Goal: Task Accomplishment & Management: Use online tool/utility

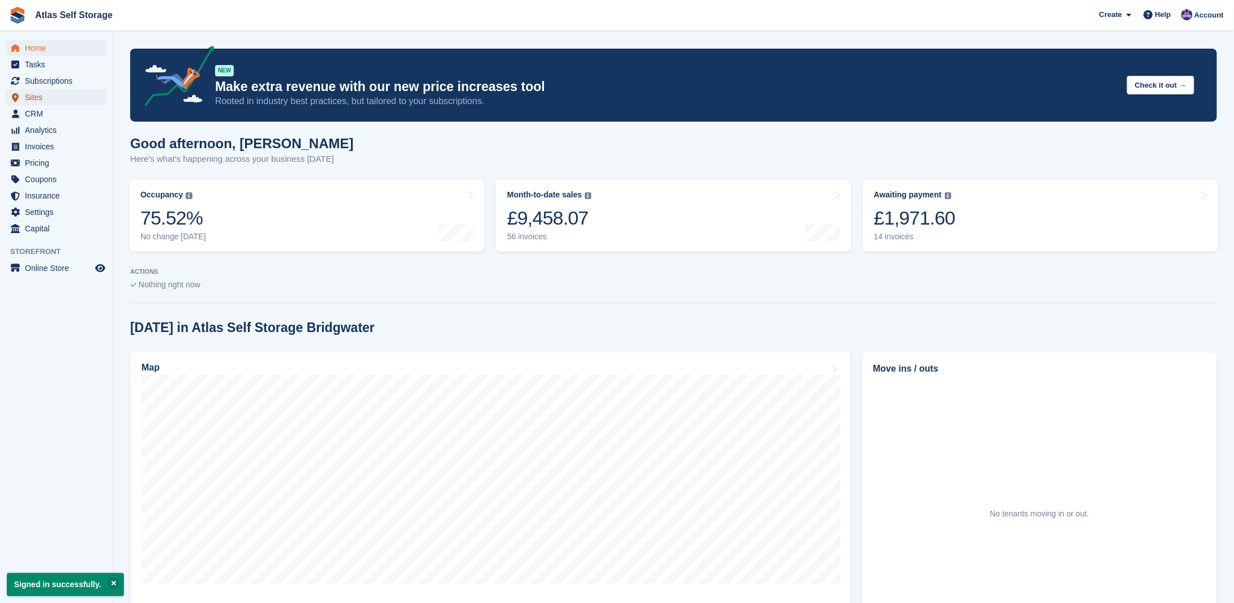
click at [35, 92] on span "Sites" at bounding box center [59, 97] width 68 height 16
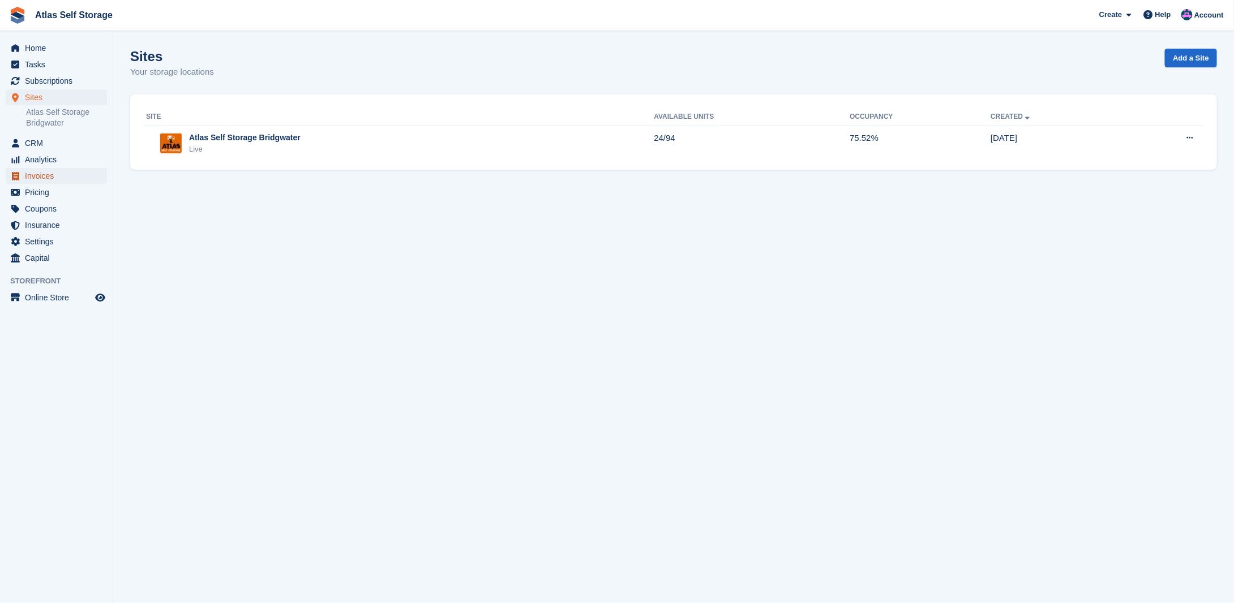
click at [40, 174] on span "Invoices" at bounding box center [59, 176] width 68 height 16
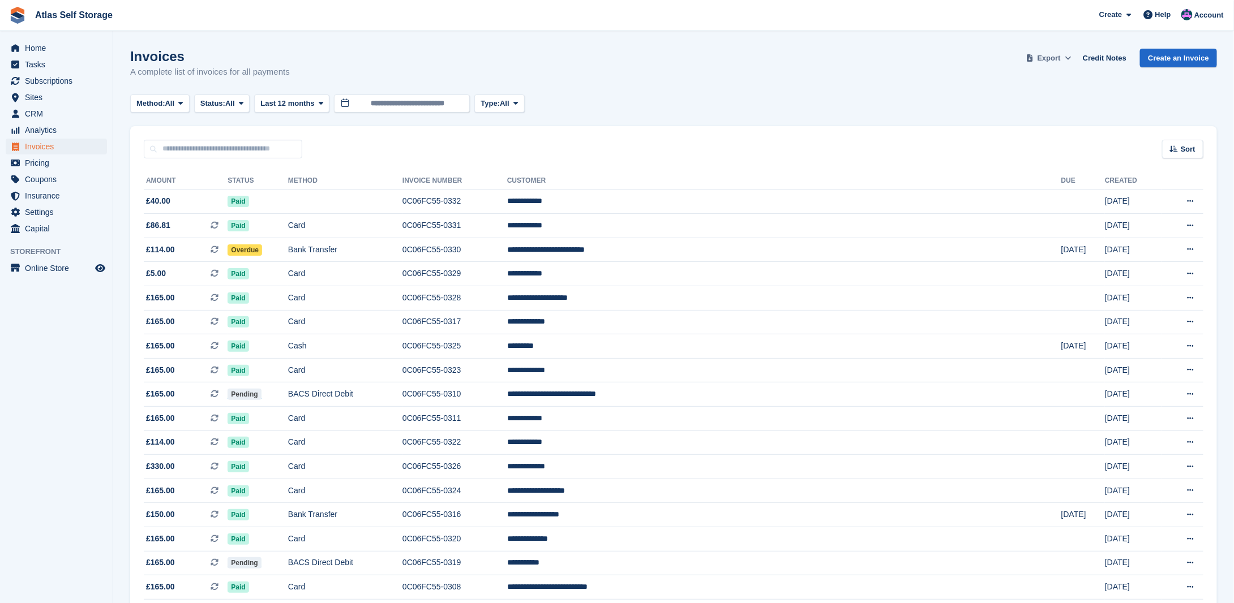
click at [1054, 59] on span "Export" at bounding box center [1048, 58] width 23 height 11
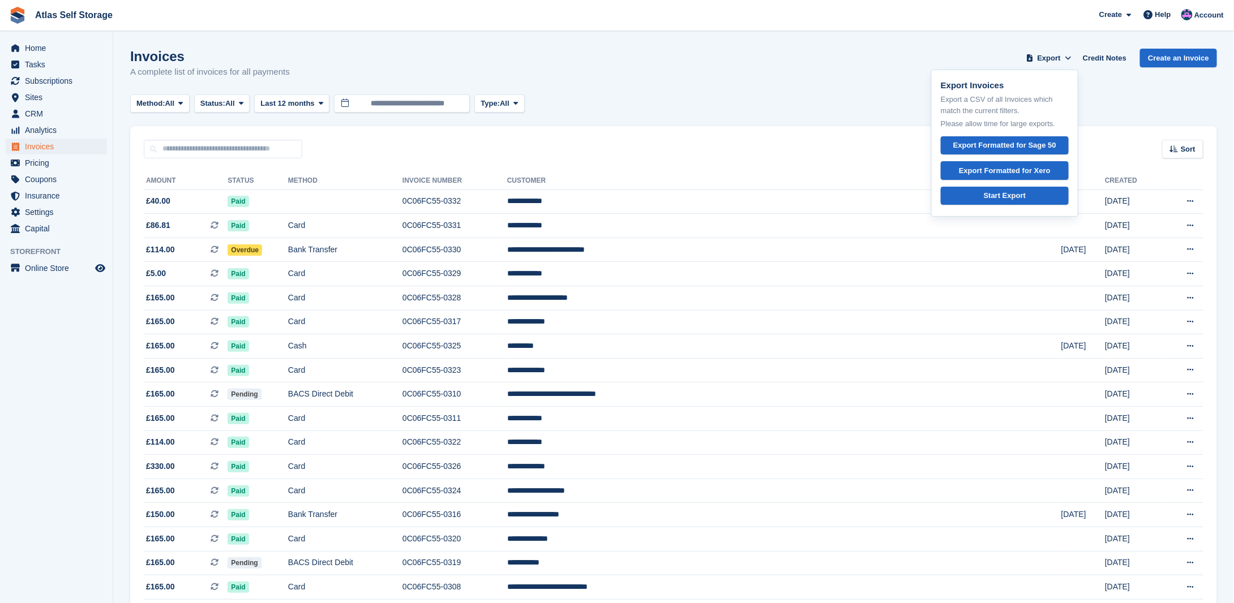
click at [754, 87] on div "Invoices A complete list of invoices for all payments Export Export Invoices Ex…" at bounding box center [673, 71] width 1086 height 44
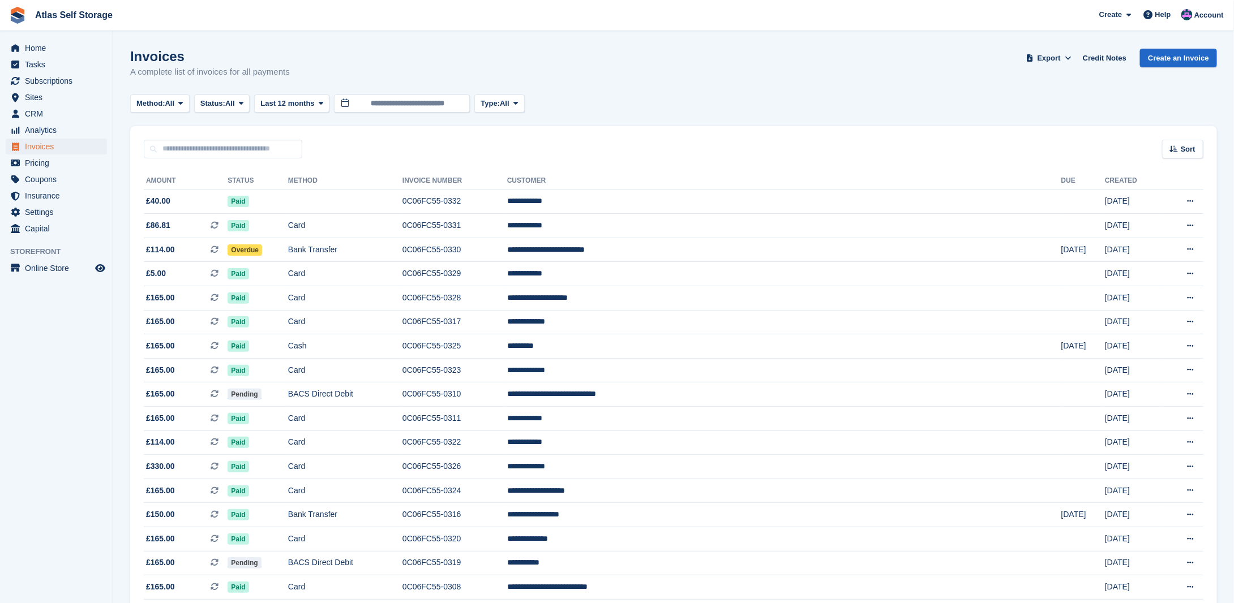
click at [375, 83] on div "Invoices A complete list of invoices for all payments Export Export Invoices Ex…" at bounding box center [673, 71] width 1086 height 44
click at [385, 99] on input "**********" at bounding box center [402, 103] width 136 height 19
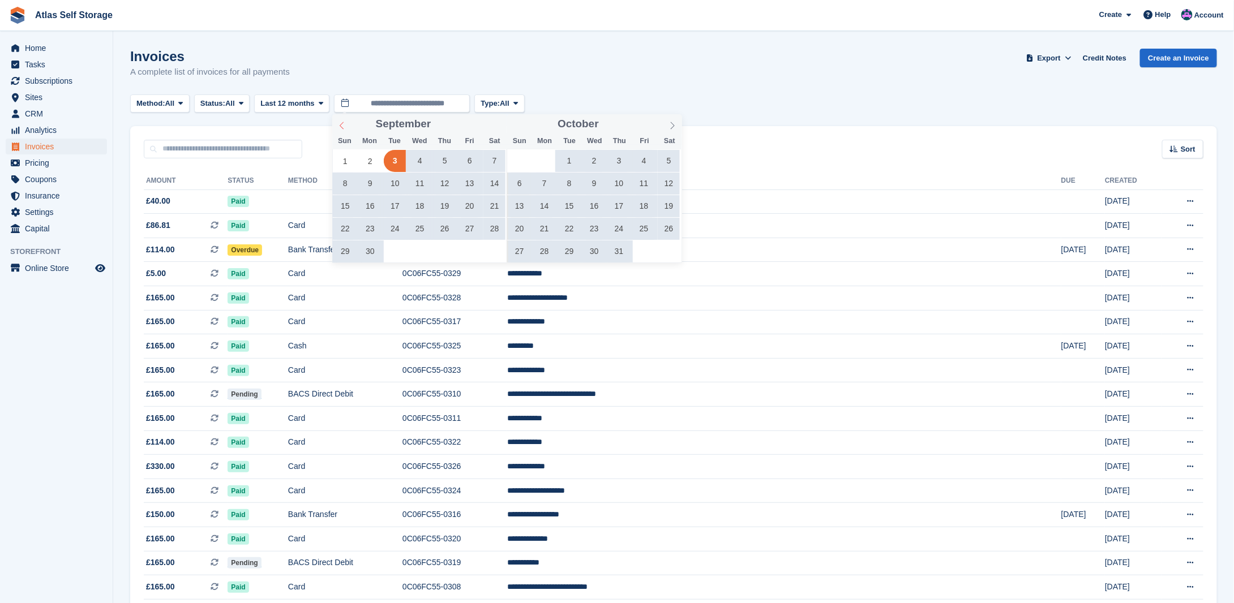
click at [340, 126] on icon at bounding box center [342, 125] width 4 height 7
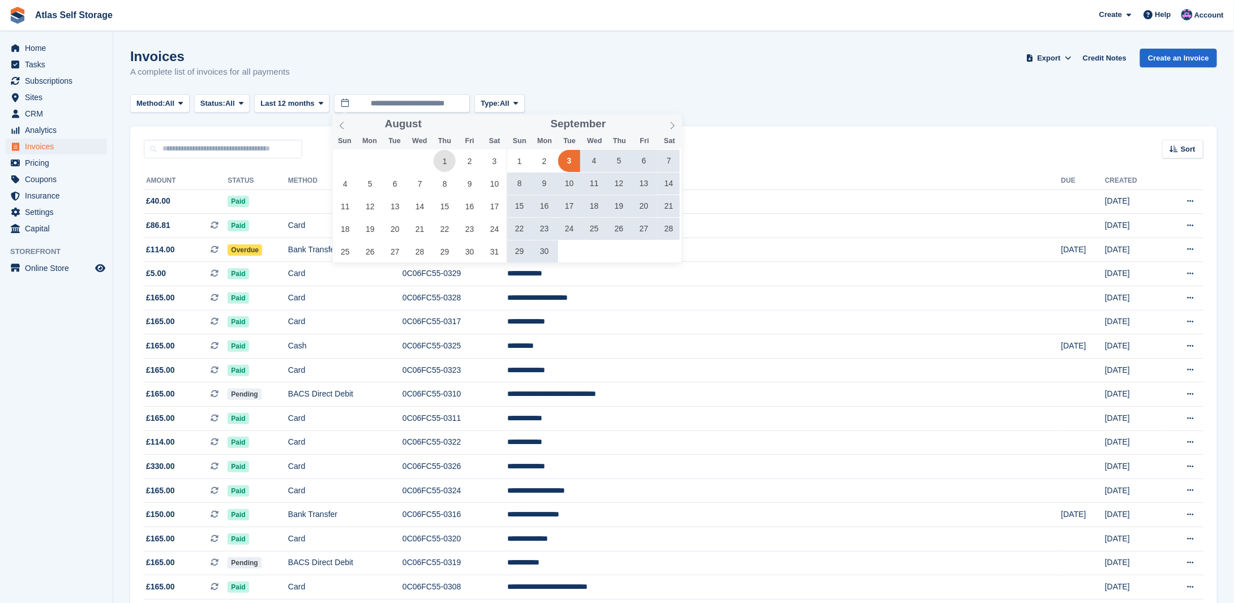
click at [441, 165] on span "1" at bounding box center [444, 161] width 22 height 22
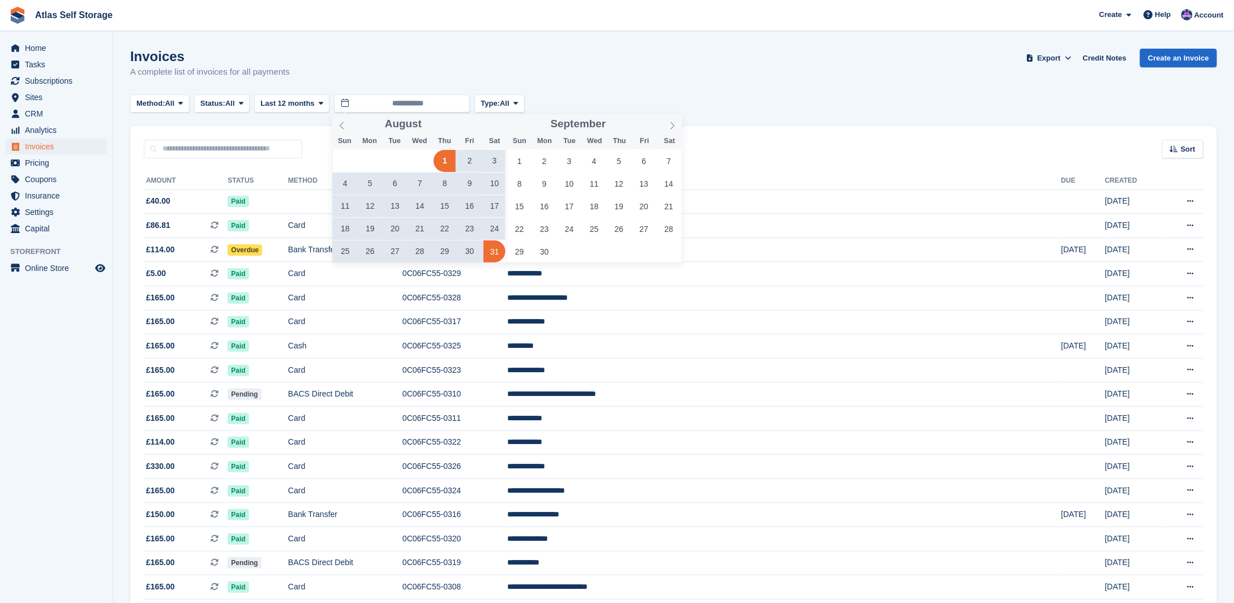
click at [488, 254] on span "31" at bounding box center [494, 251] width 22 height 22
type input "**********"
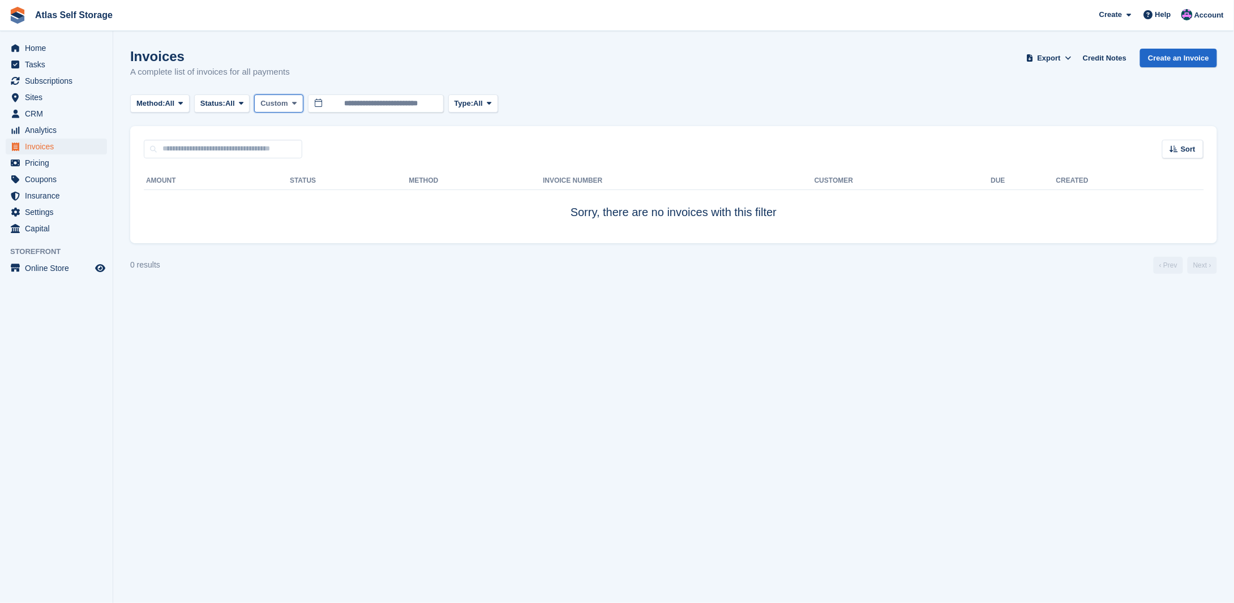
click at [284, 106] on span "Custom" at bounding box center [273, 103] width 27 height 11
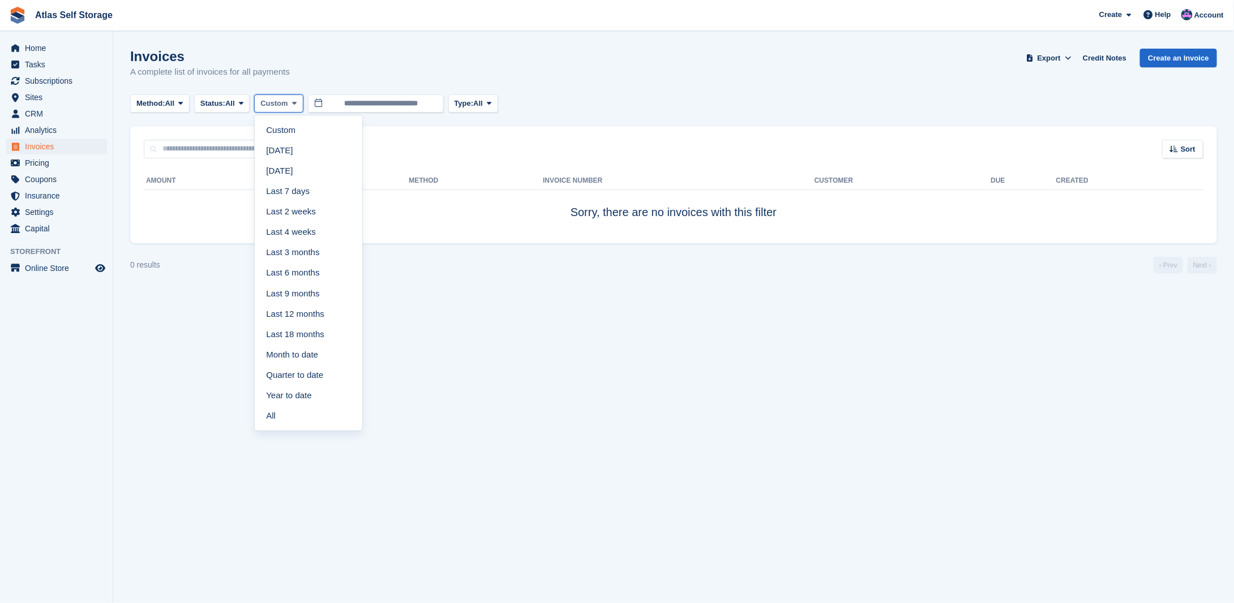
click at [284, 107] on span "Custom" at bounding box center [273, 103] width 27 height 11
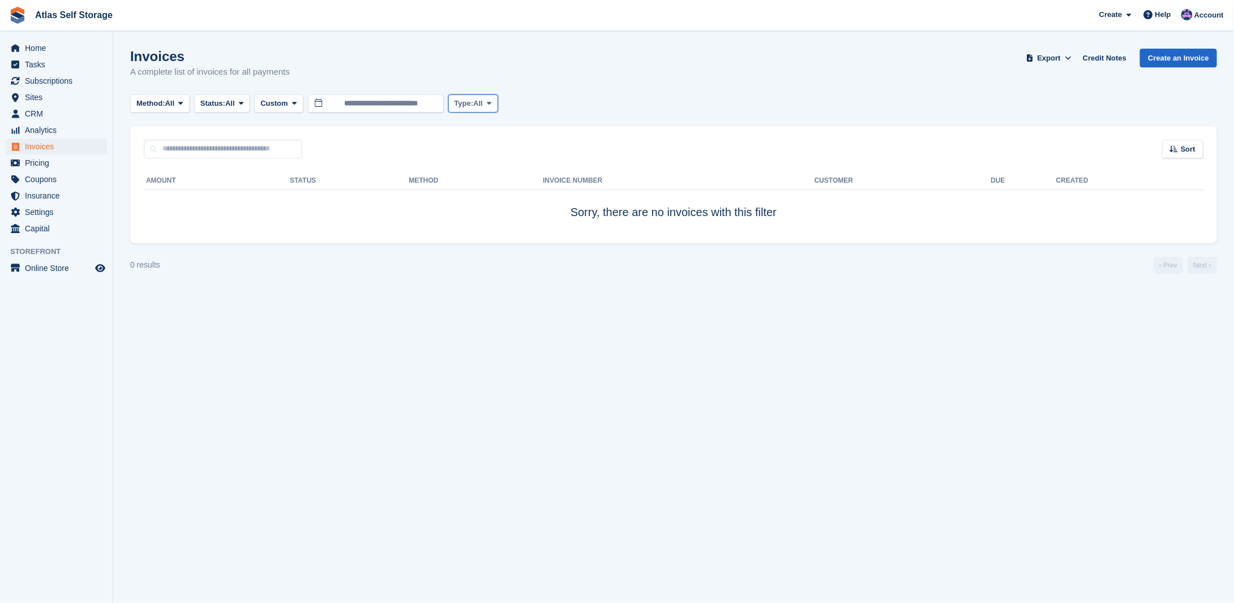
click at [493, 98] on button "Type: All" at bounding box center [473, 103] width 50 height 19
click at [493, 99] on span at bounding box center [488, 103] width 9 height 9
click at [287, 100] on span "Custom" at bounding box center [273, 103] width 27 height 11
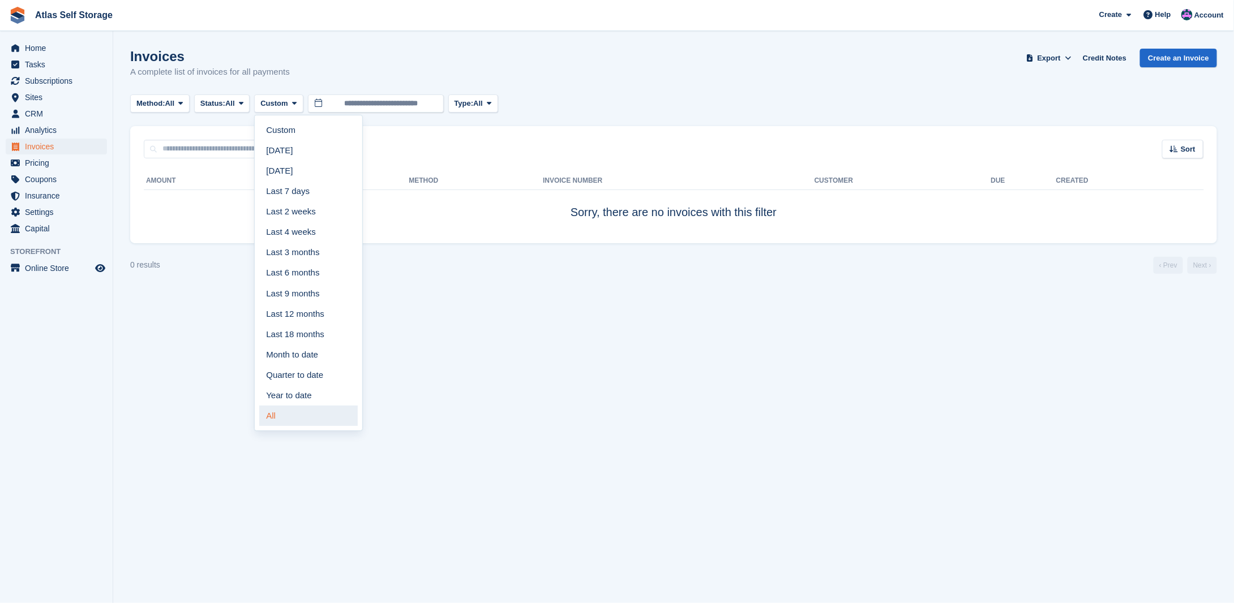
click at [277, 411] on link "All" at bounding box center [308, 416] width 98 height 20
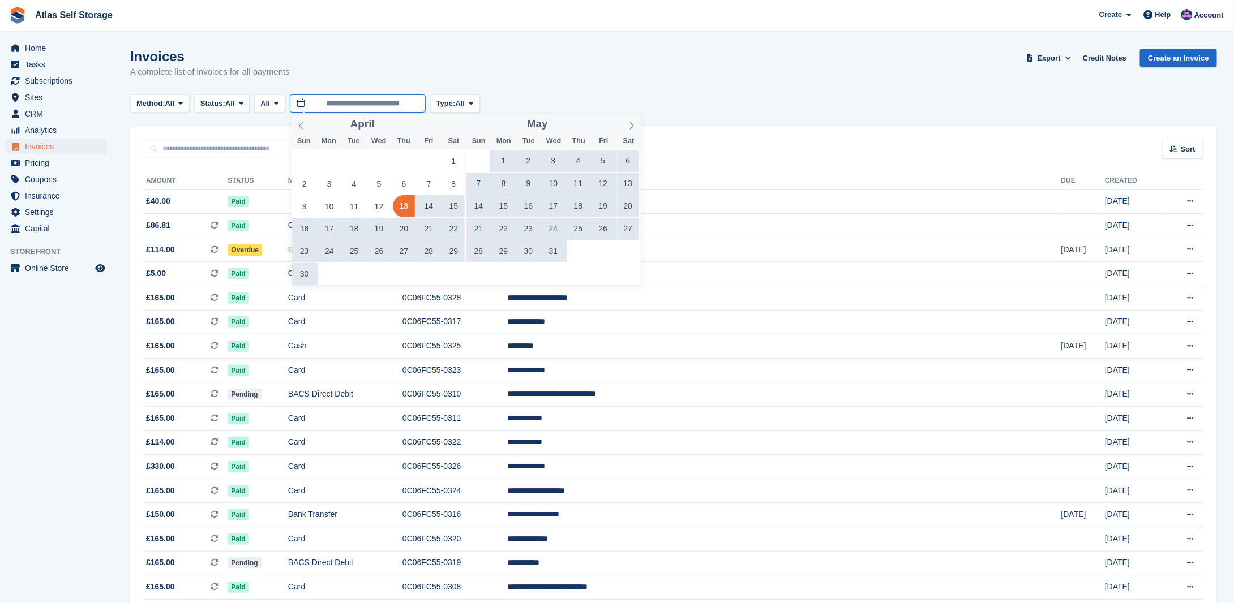
click at [387, 106] on input "**********" at bounding box center [358, 103] width 136 height 19
click at [629, 128] on icon at bounding box center [632, 126] width 8 height 8
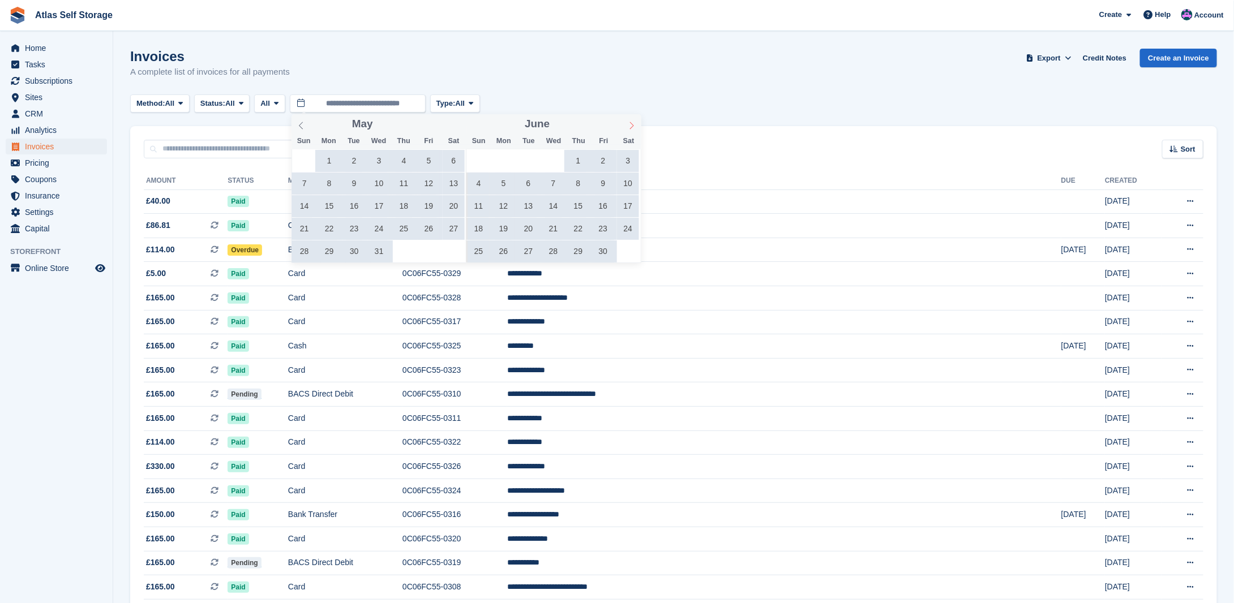
click at [629, 129] on icon at bounding box center [632, 126] width 8 height 8
click at [630, 128] on icon at bounding box center [632, 125] width 4 height 7
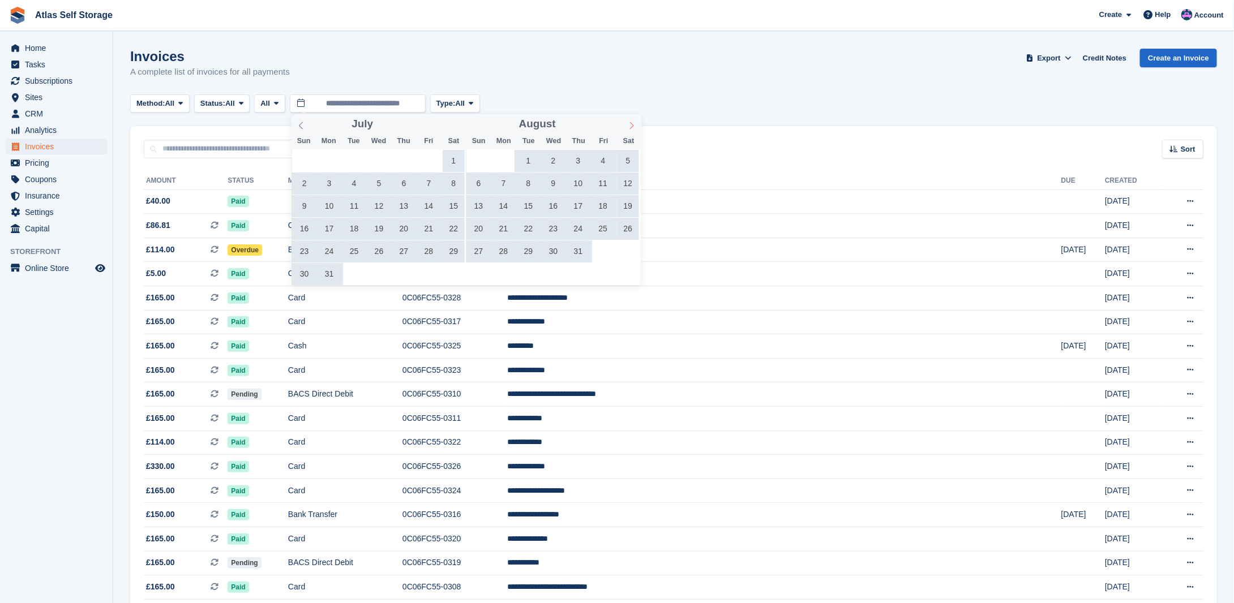
click at [630, 128] on icon at bounding box center [632, 125] width 4 height 7
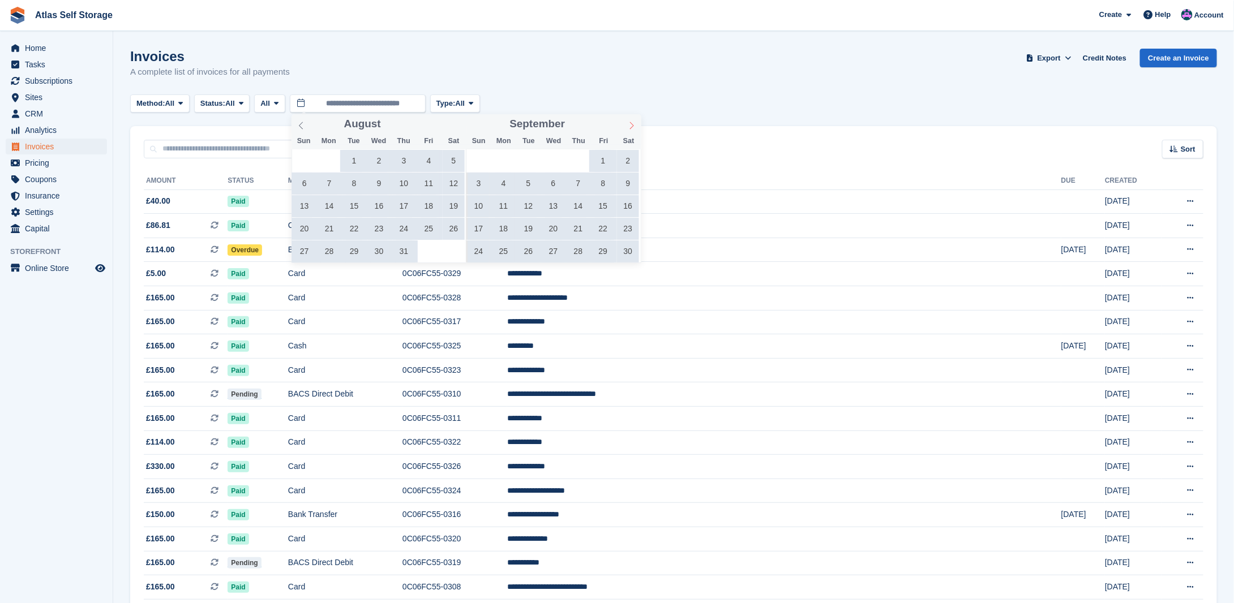
click at [630, 128] on icon at bounding box center [632, 125] width 4 height 7
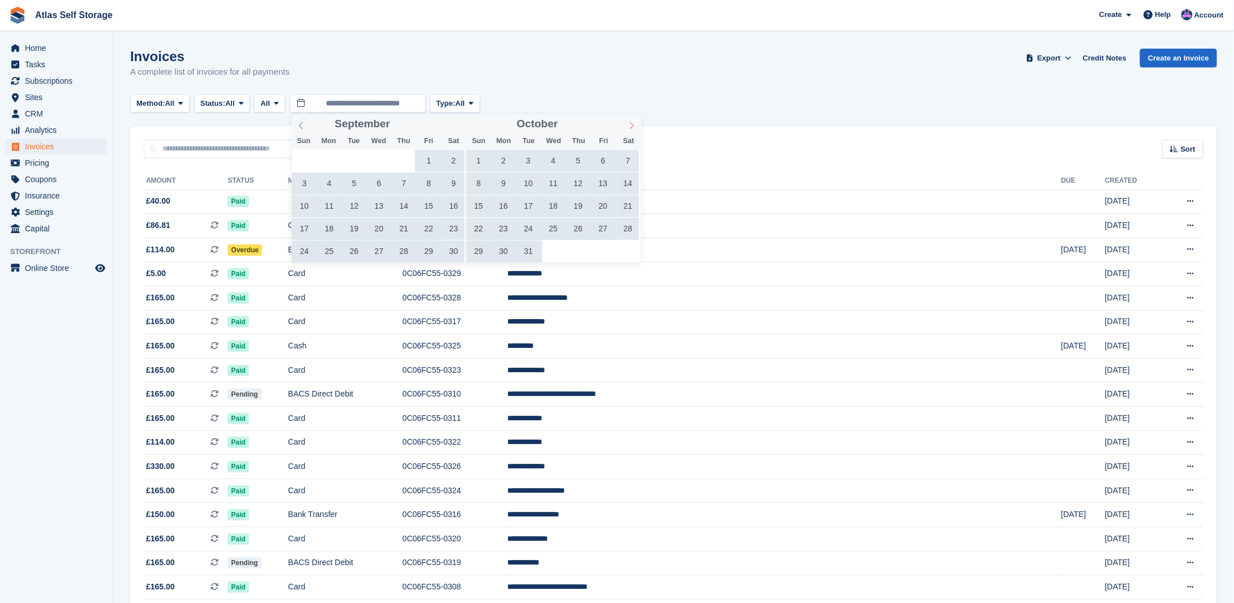
click at [630, 128] on icon at bounding box center [632, 125] width 4 height 7
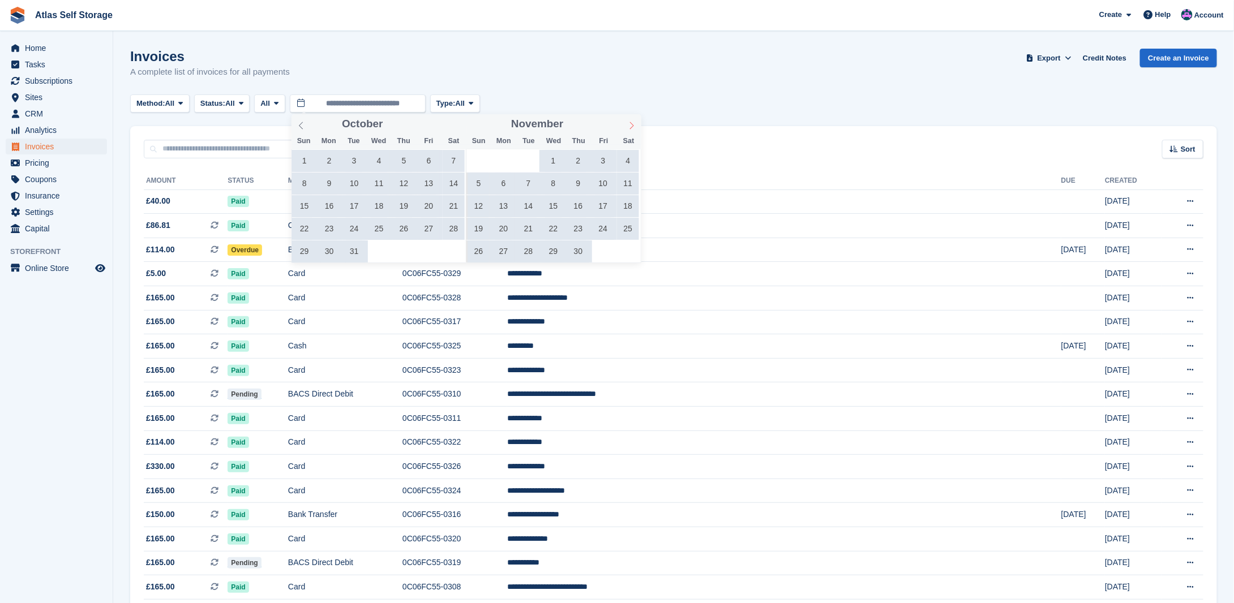
click at [630, 130] on span at bounding box center [631, 123] width 19 height 19
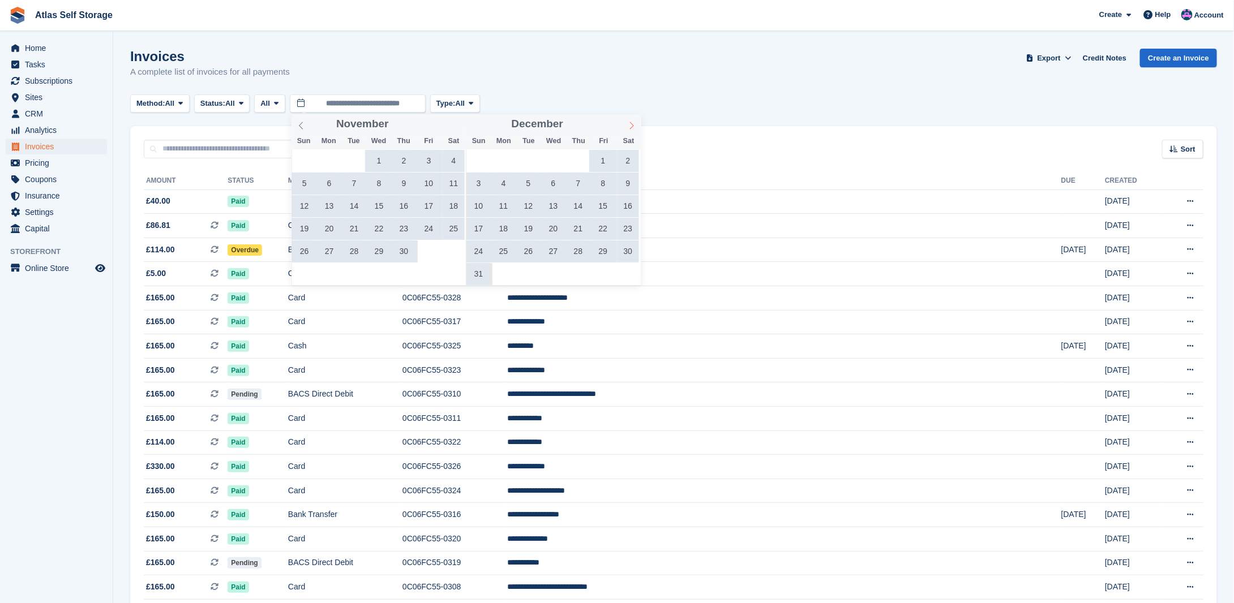
click at [630, 130] on span at bounding box center [631, 123] width 19 height 19
type input "****"
click at [630, 130] on span at bounding box center [631, 123] width 19 height 19
type input "****"
click at [630, 131] on span at bounding box center [631, 123] width 19 height 19
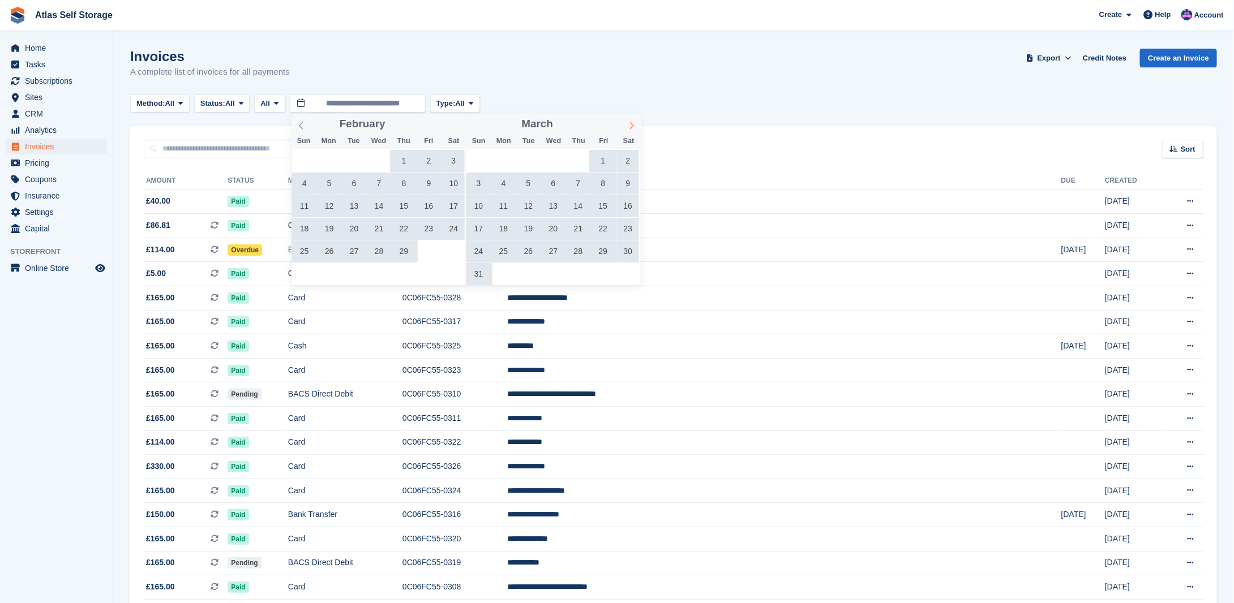
click at [630, 131] on span at bounding box center [631, 123] width 19 height 19
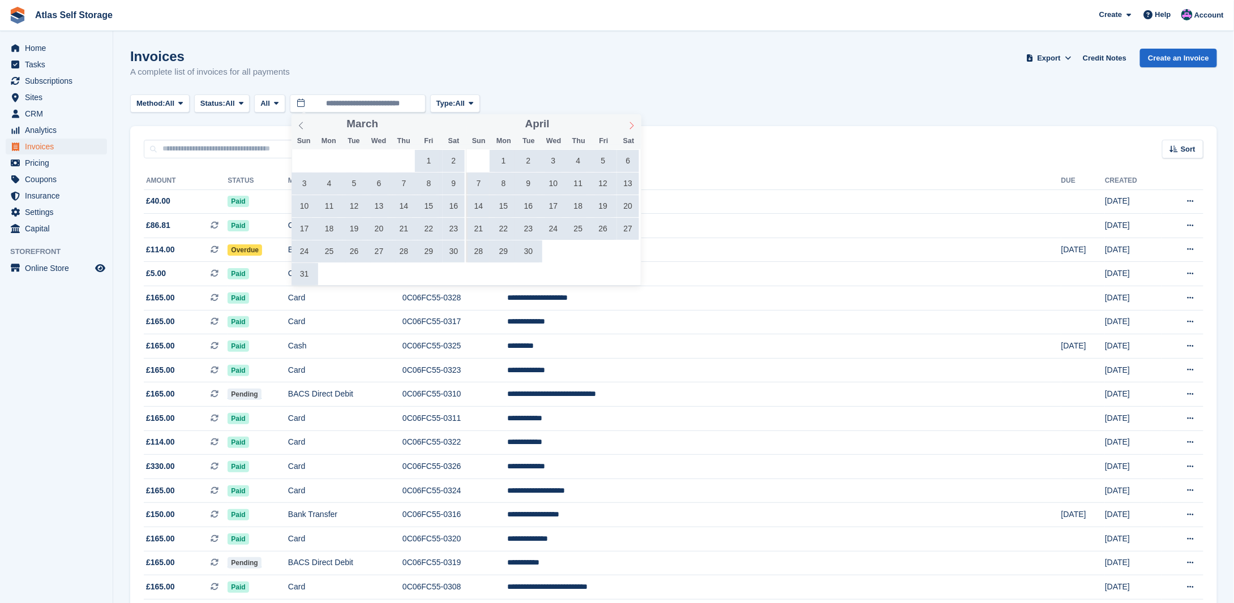
click at [630, 131] on span at bounding box center [631, 123] width 19 height 19
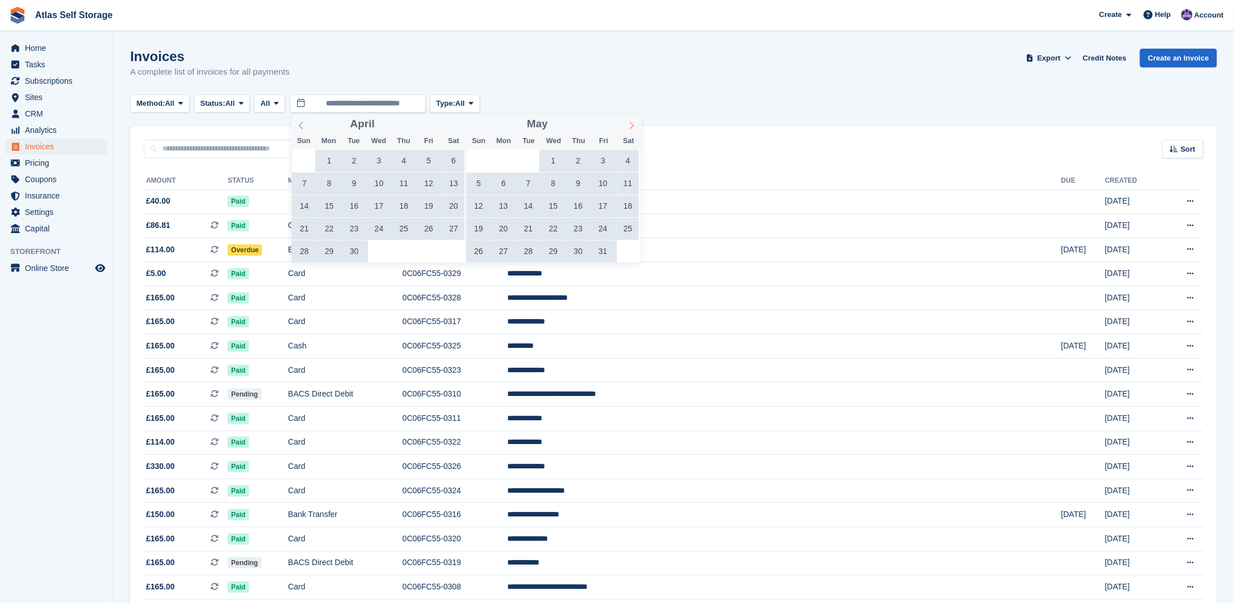
click at [630, 131] on span at bounding box center [631, 123] width 19 height 19
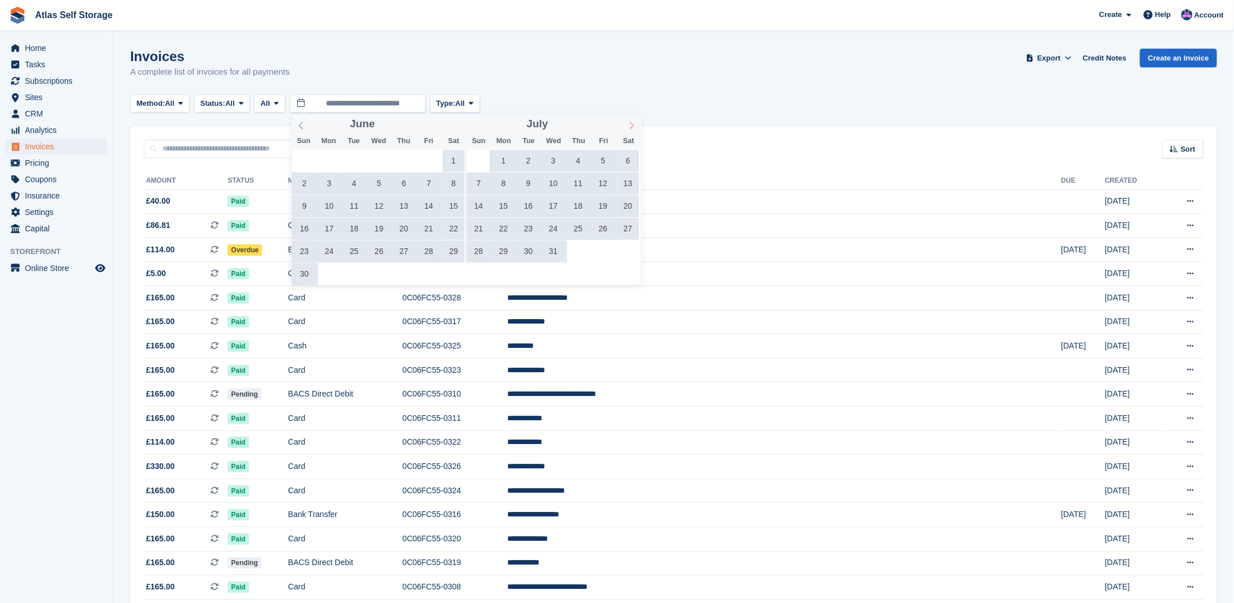
click at [630, 131] on span at bounding box center [631, 123] width 19 height 19
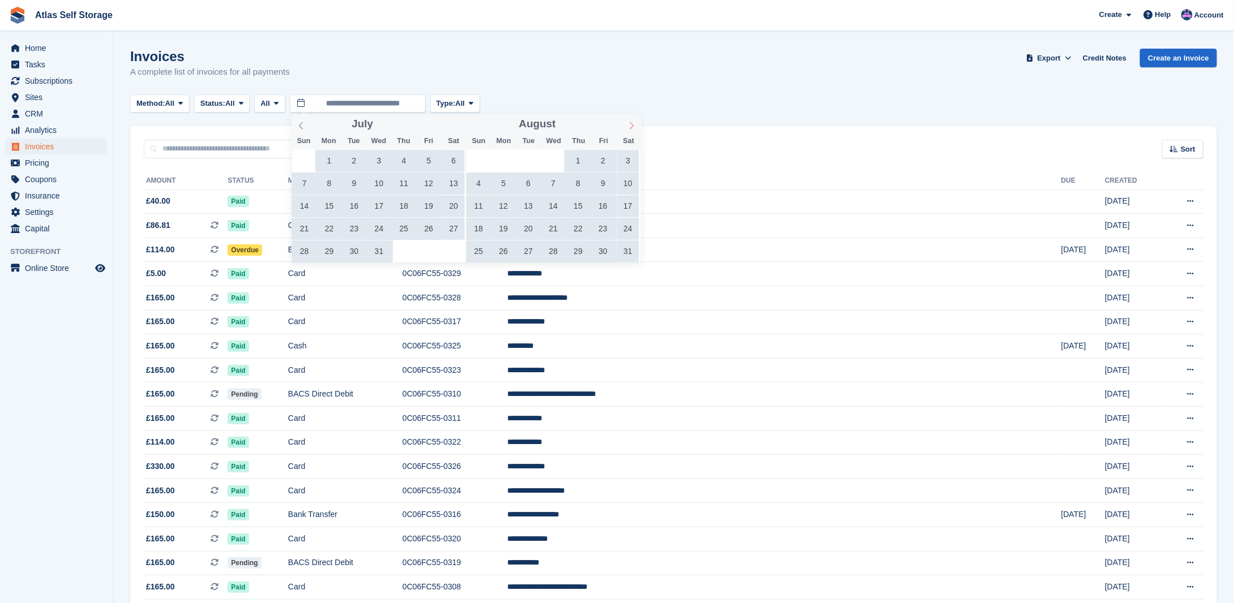
click at [629, 131] on span at bounding box center [631, 123] width 19 height 19
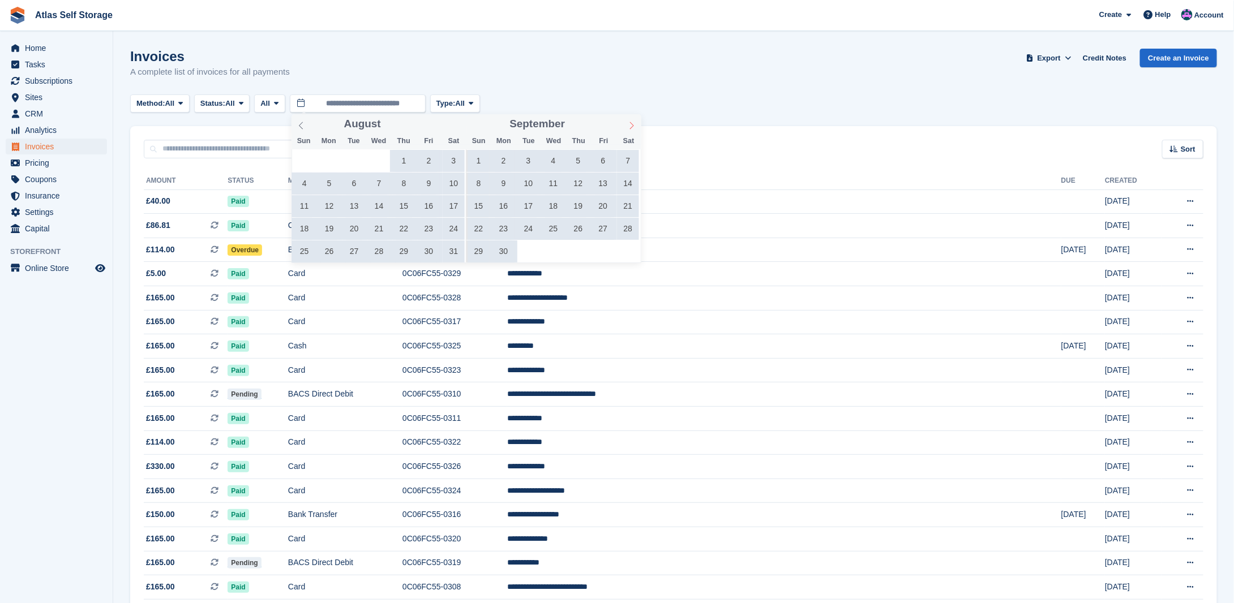
click at [629, 132] on span at bounding box center [631, 123] width 19 height 19
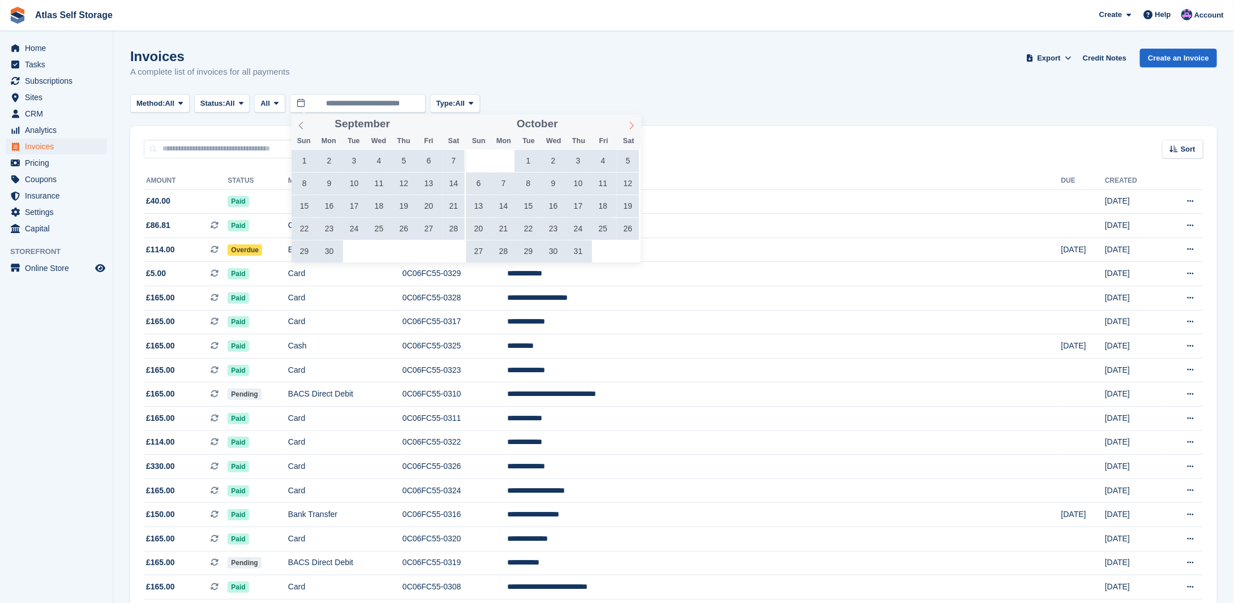
click at [629, 132] on span at bounding box center [631, 123] width 19 height 19
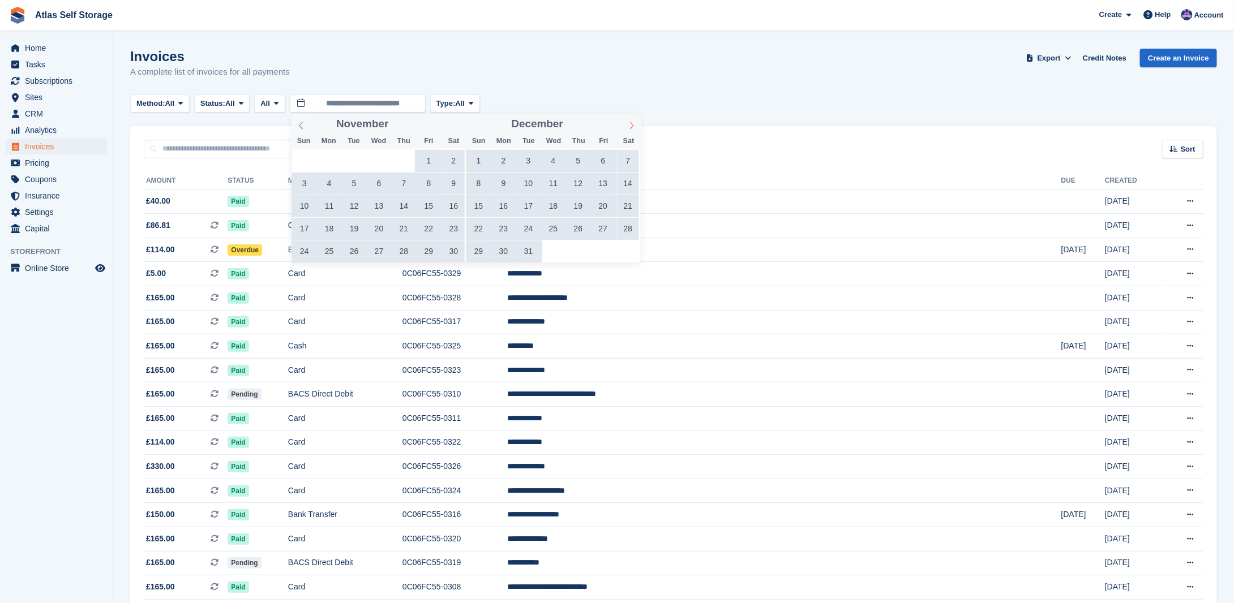
click at [629, 132] on span at bounding box center [631, 123] width 19 height 19
type input "****"
click at [629, 132] on span at bounding box center [631, 123] width 19 height 19
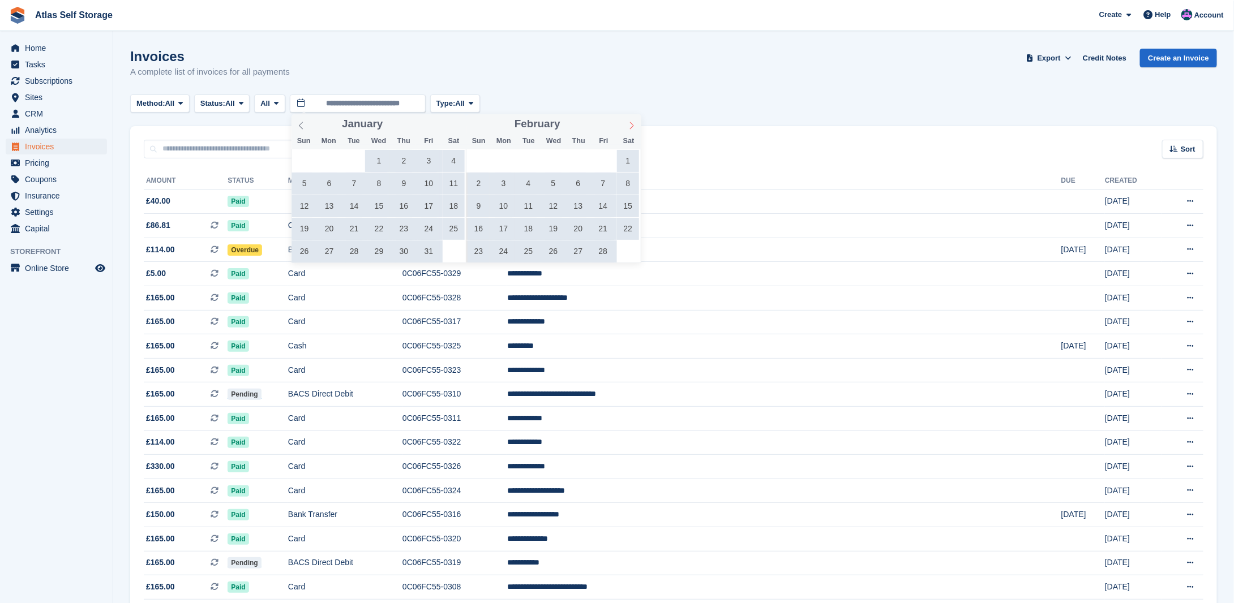
type input "****"
click at [629, 132] on span at bounding box center [631, 123] width 19 height 19
click at [629, 131] on span at bounding box center [631, 123] width 19 height 19
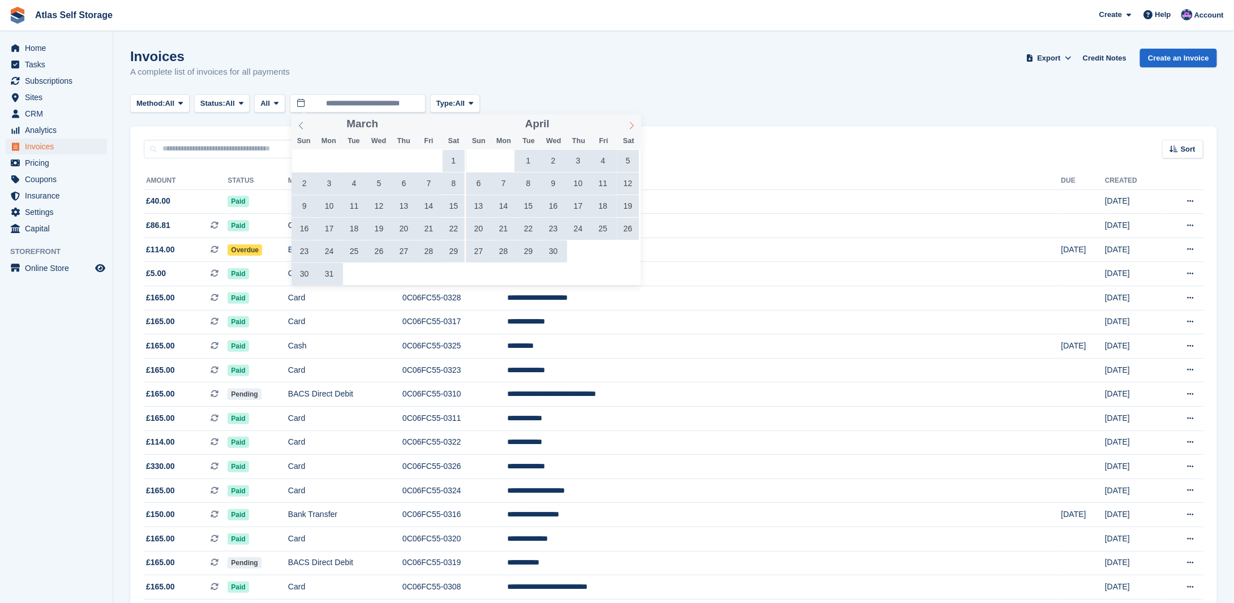
click at [629, 131] on span at bounding box center [631, 123] width 19 height 19
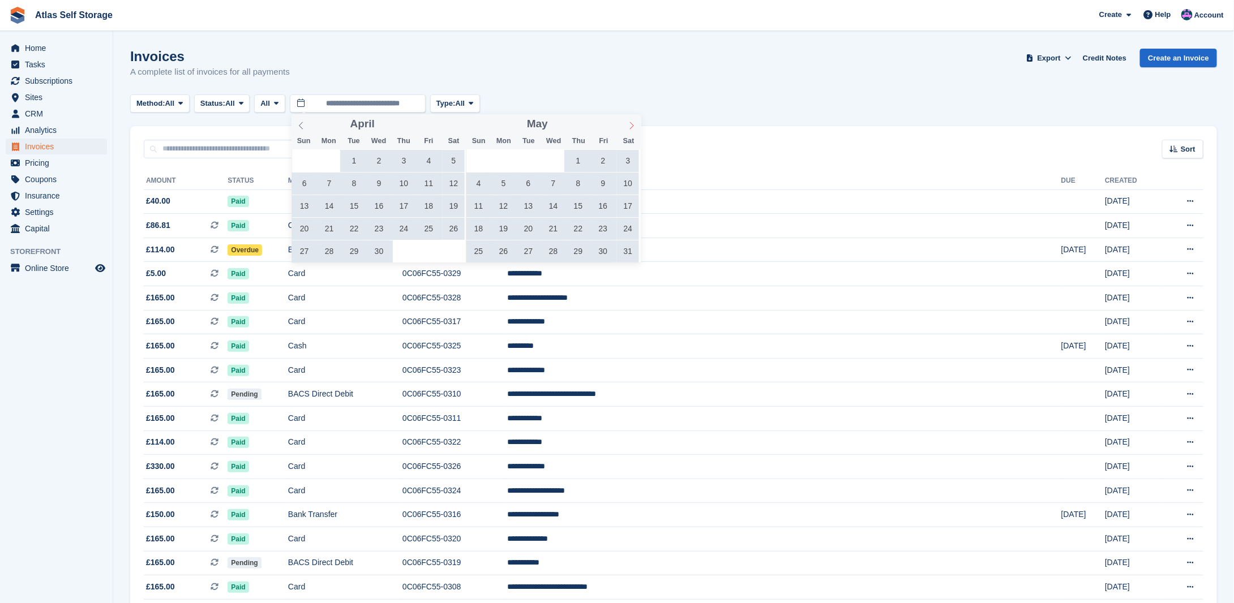
click at [630, 131] on span at bounding box center [631, 123] width 19 height 19
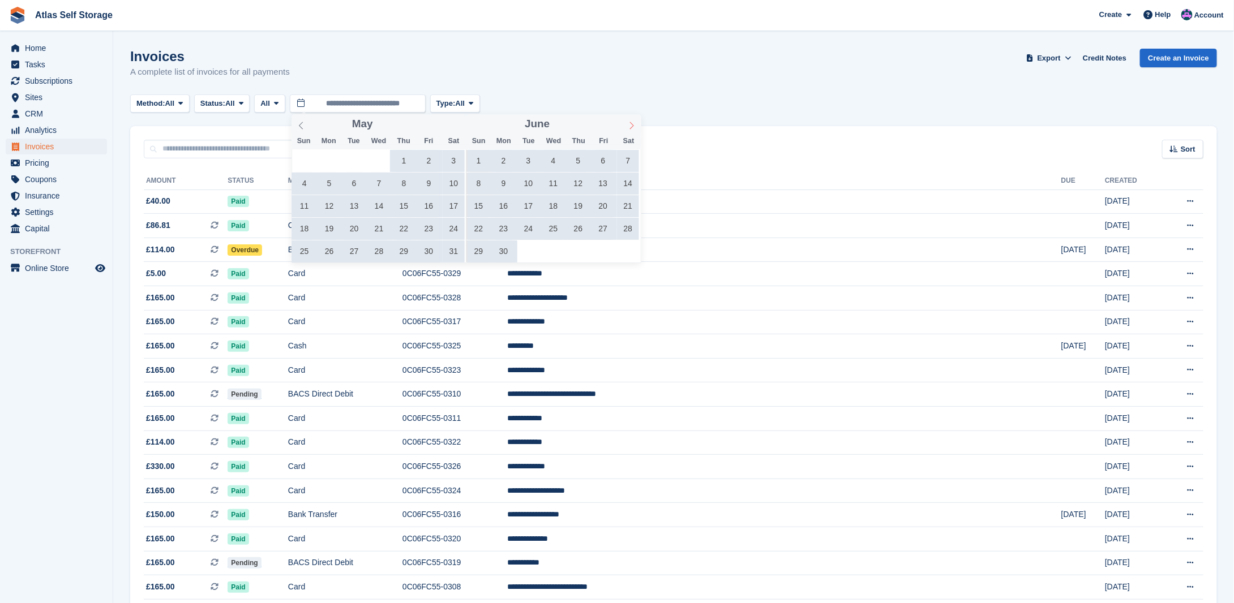
click at [630, 131] on span at bounding box center [631, 123] width 19 height 19
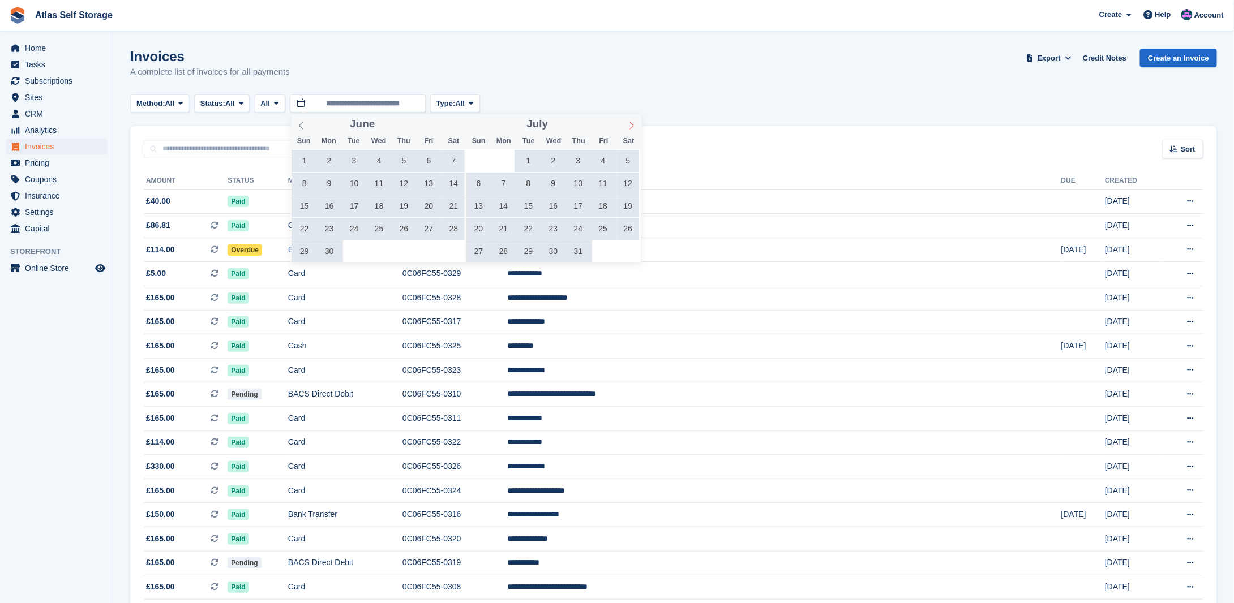
click at [630, 131] on span at bounding box center [631, 123] width 19 height 19
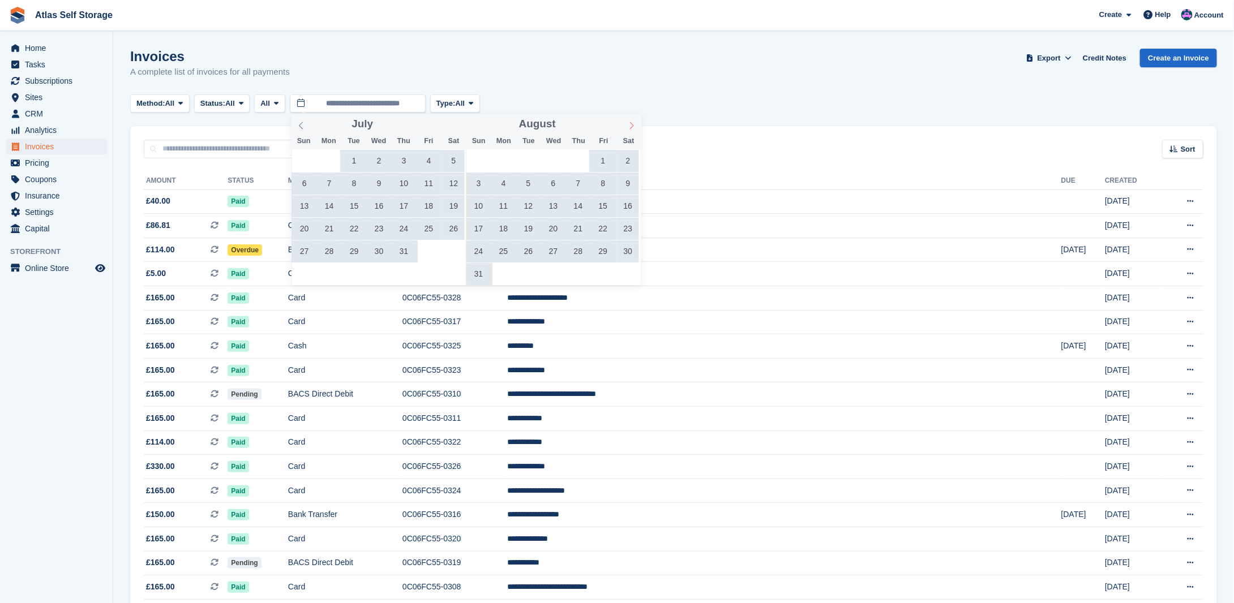
click at [630, 131] on span at bounding box center [631, 123] width 19 height 19
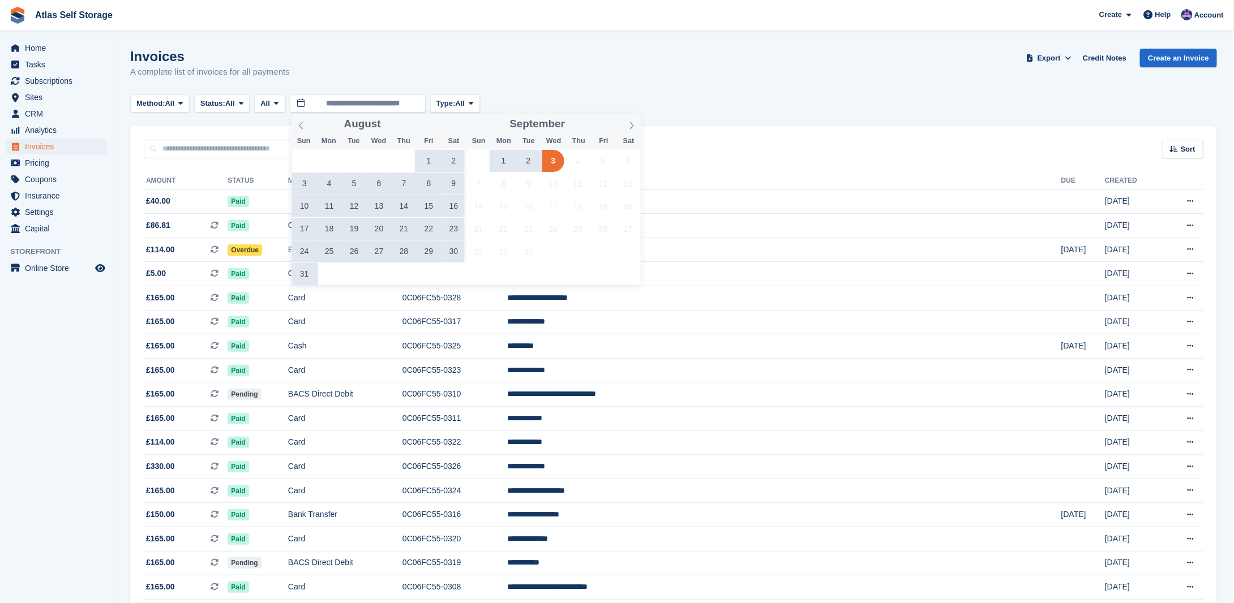
click at [427, 161] on span "1" at bounding box center [429, 161] width 22 height 22
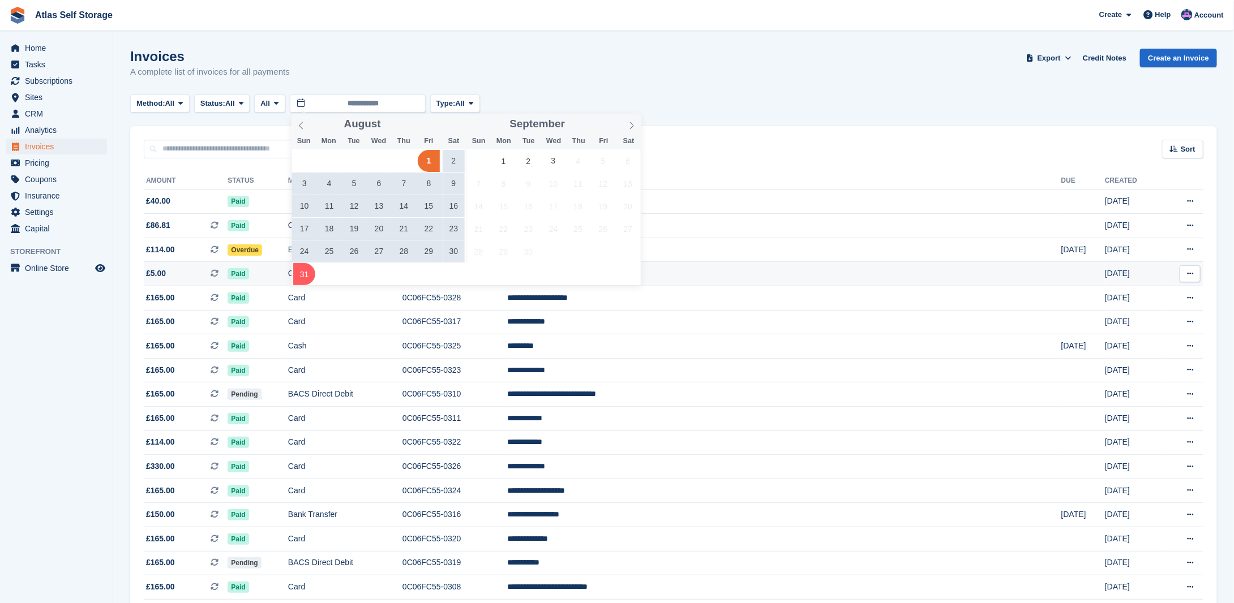
click at [304, 272] on span "31" at bounding box center [304, 274] width 22 height 22
type input "**********"
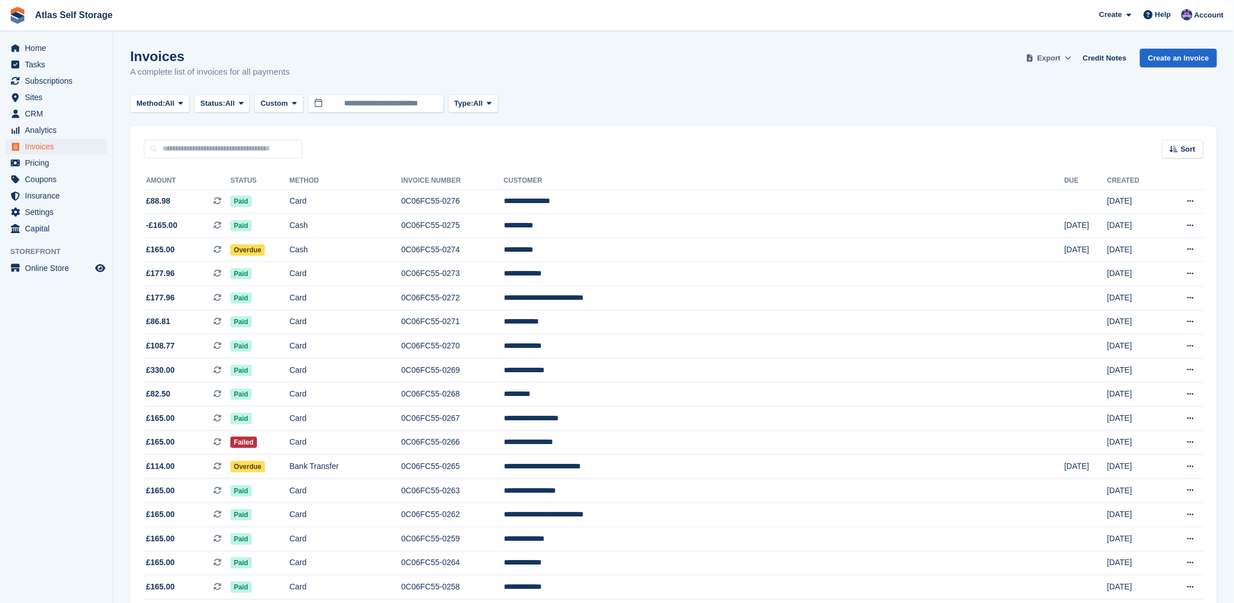
click at [1060, 59] on span "Export" at bounding box center [1048, 58] width 23 height 11
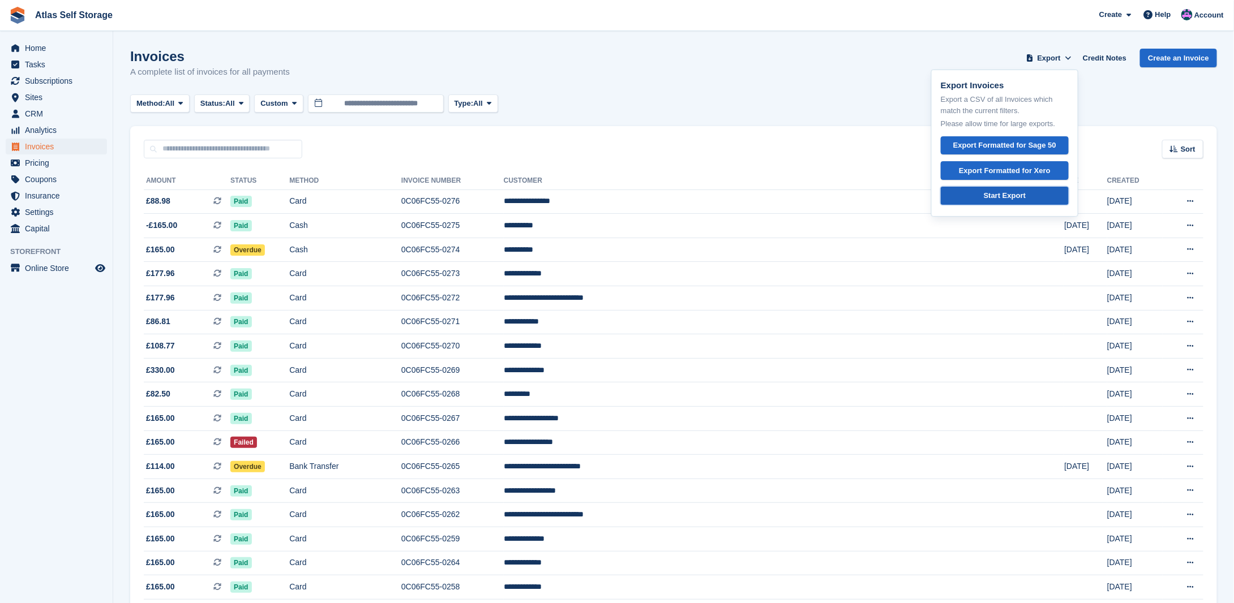
click at [1017, 195] on div "Start Export" at bounding box center [1004, 195] width 42 height 11
